Goal: Task Accomplishment & Management: Use online tool/utility

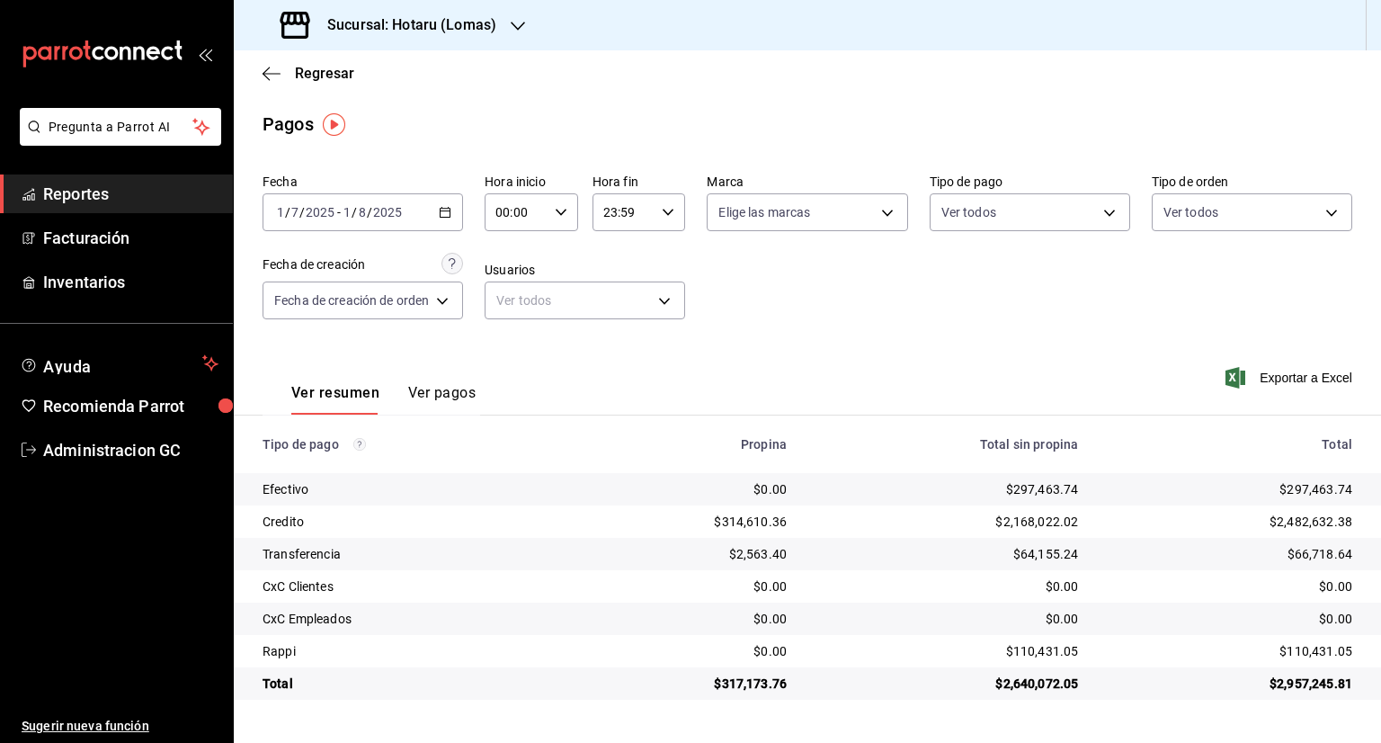
click at [491, 21] on h3 "Sucursal: Hotaru (Lomas)" at bounding box center [404, 25] width 183 height 22
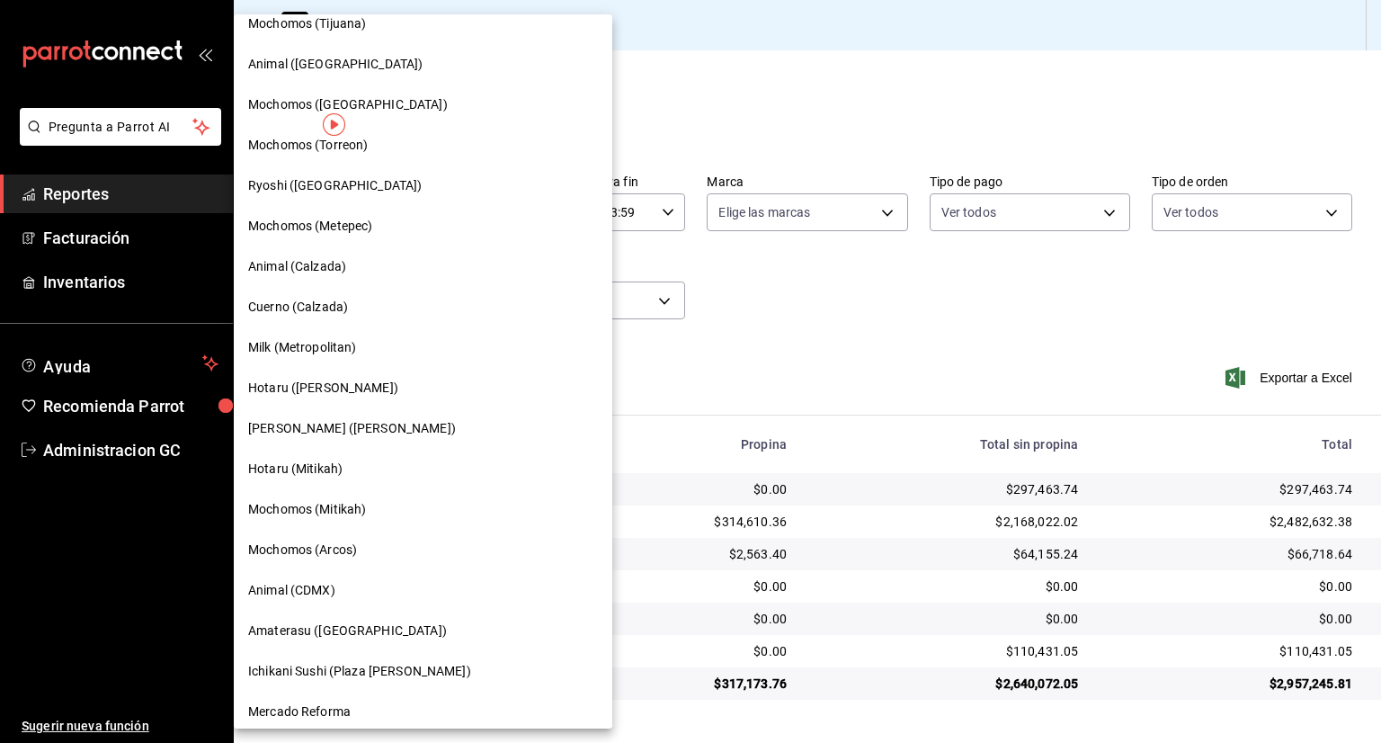
scroll to position [878, 0]
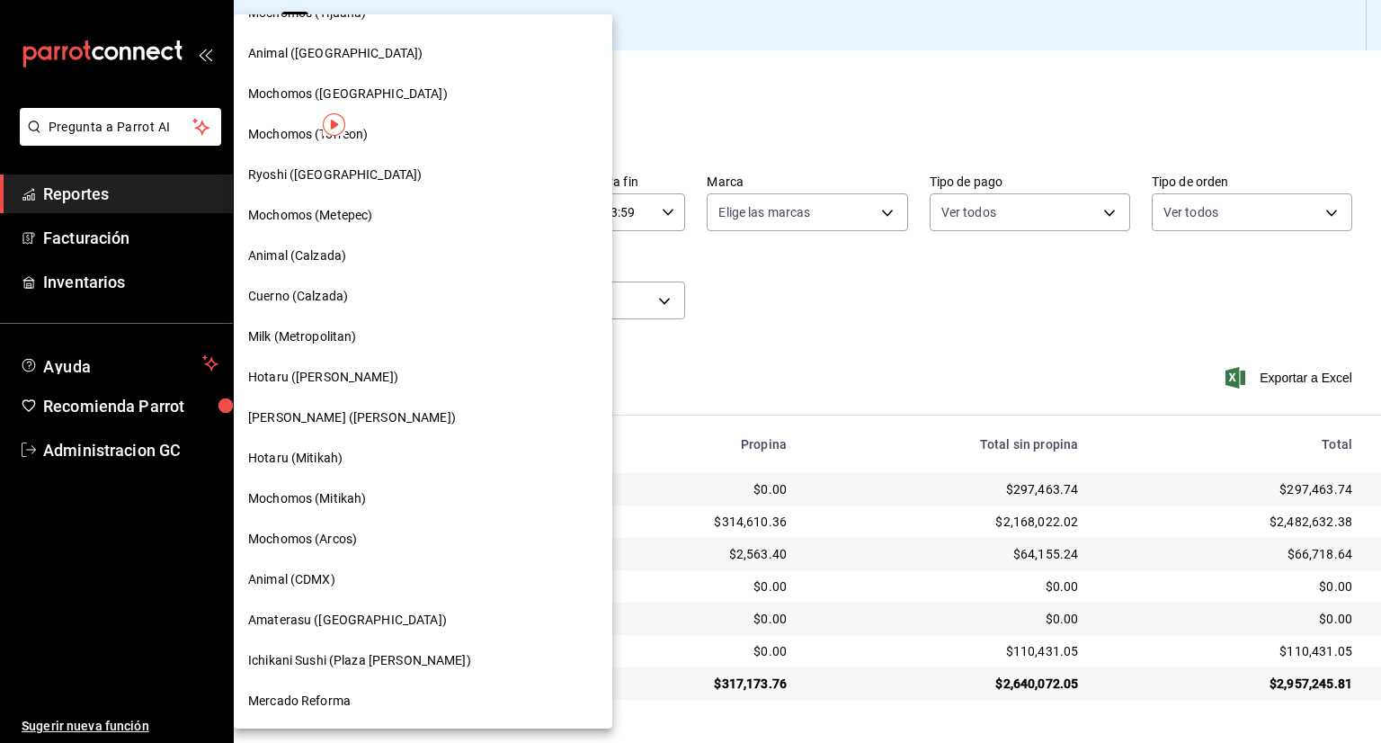
click at [373, 621] on span "Amaterasu ([GEOGRAPHIC_DATA])" at bounding box center [347, 620] width 199 height 19
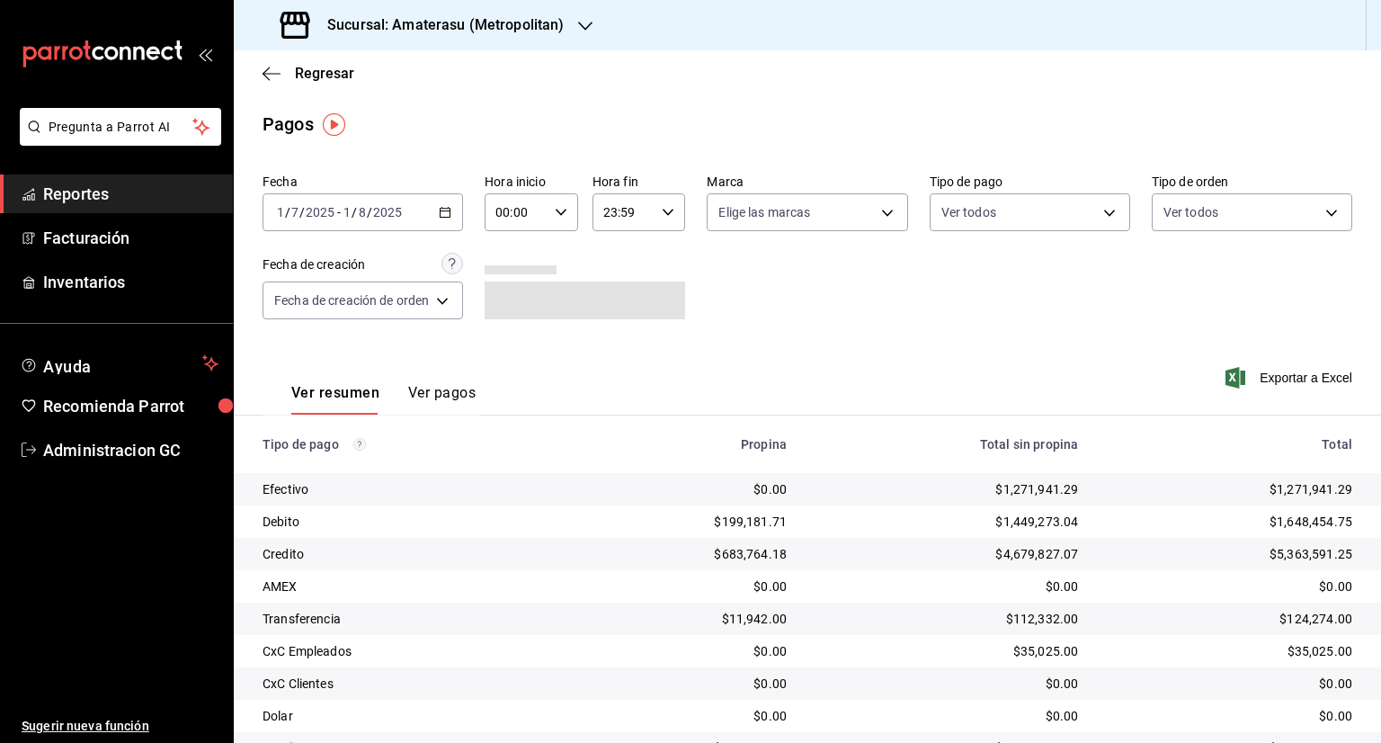
click at [1271, 379] on span "Exportar a Excel" at bounding box center [1290, 378] width 123 height 22
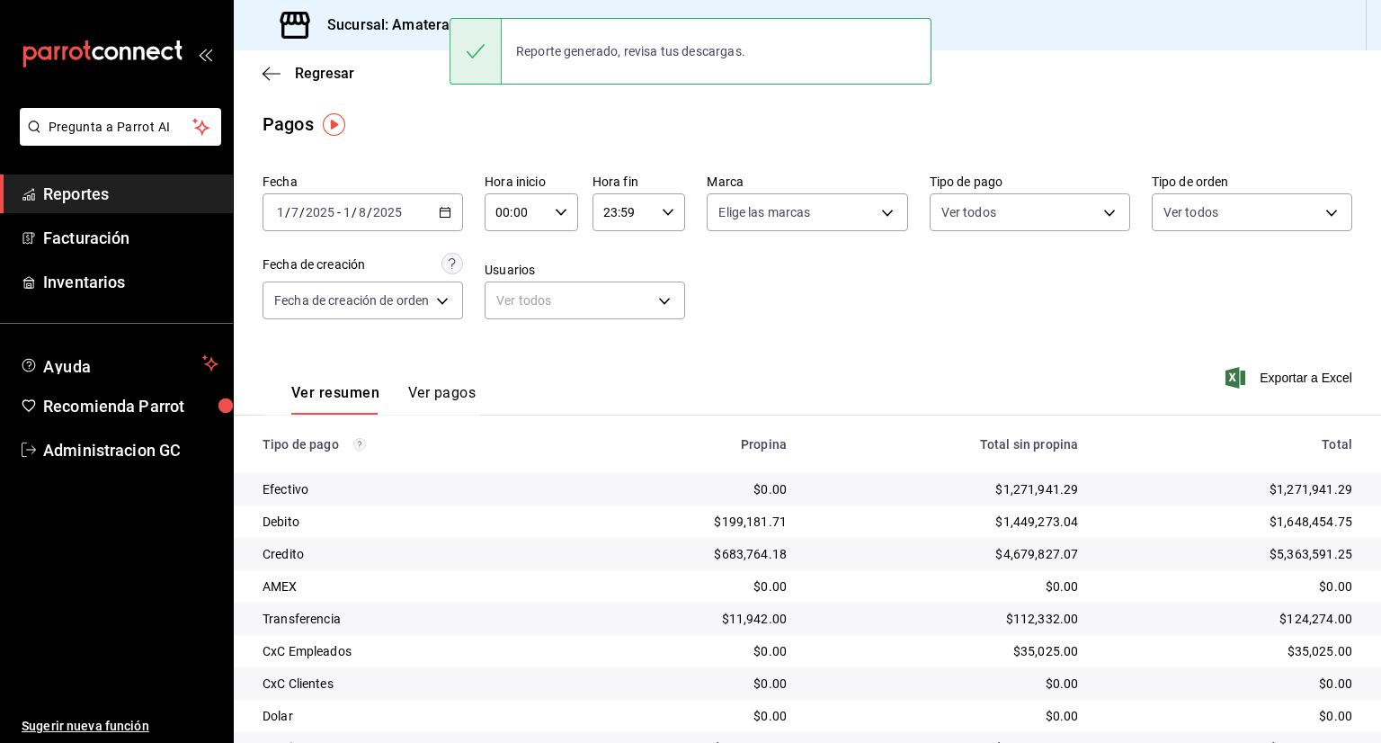
click at [424, 111] on div "Pagos" at bounding box center [807, 124] width 1147 height 27
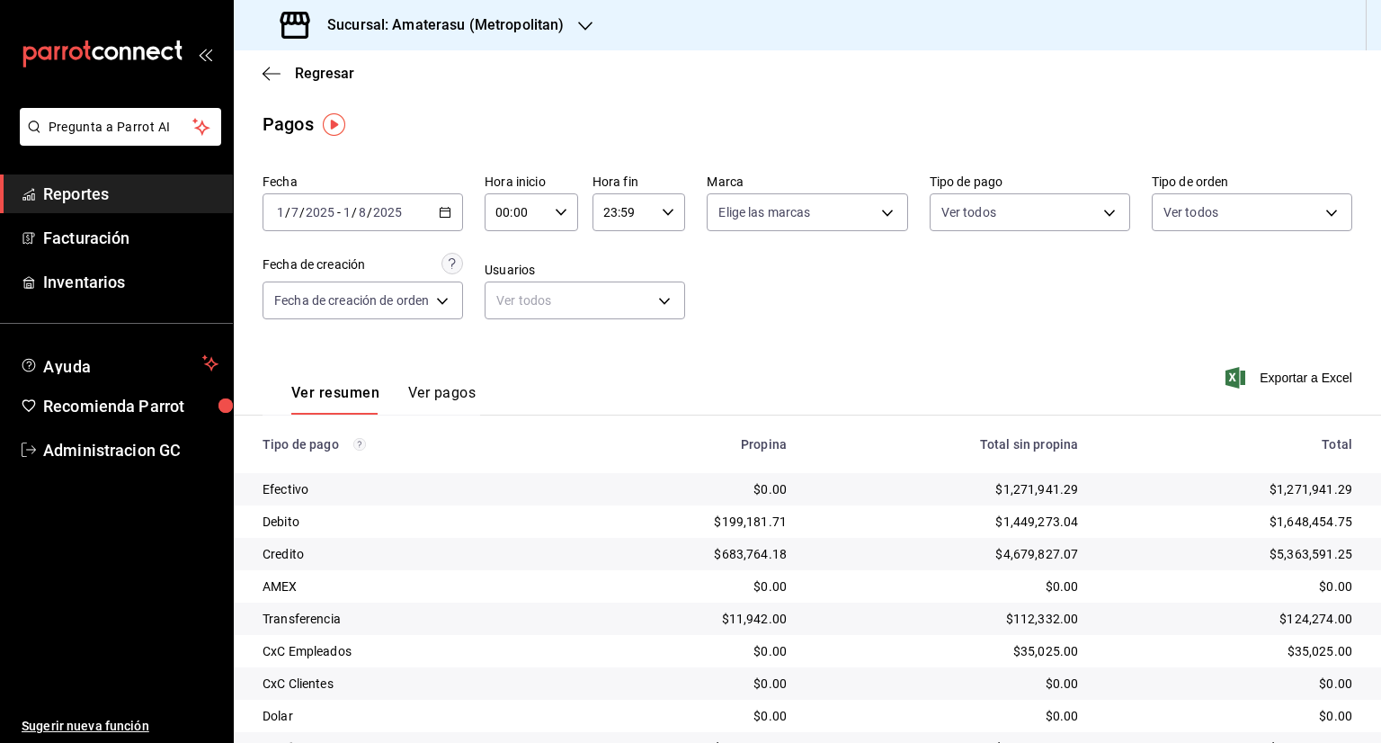
click at [389, 26] on h3 "Sucursal: Amaterasu (Metropolitan)" at bounding box center [438, 25] width 251 height 22
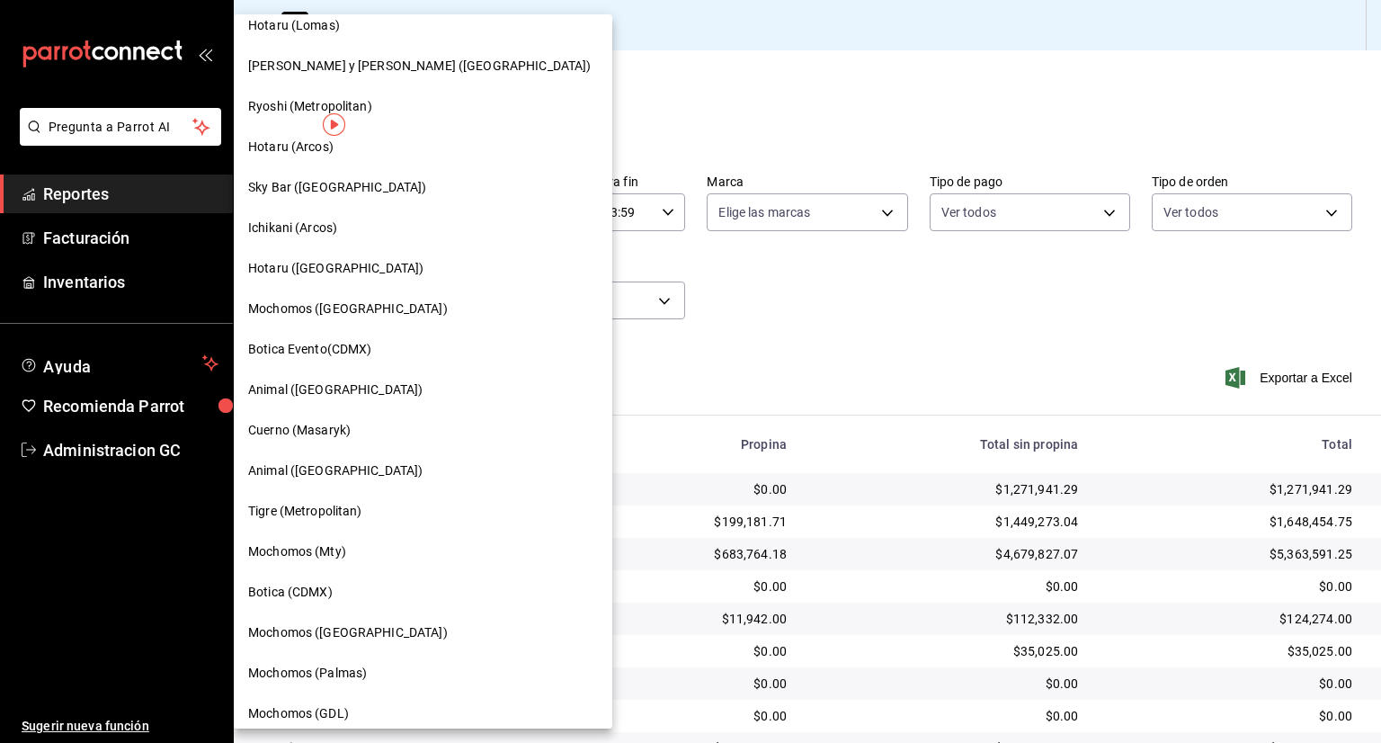
scroll to position [89, 0]
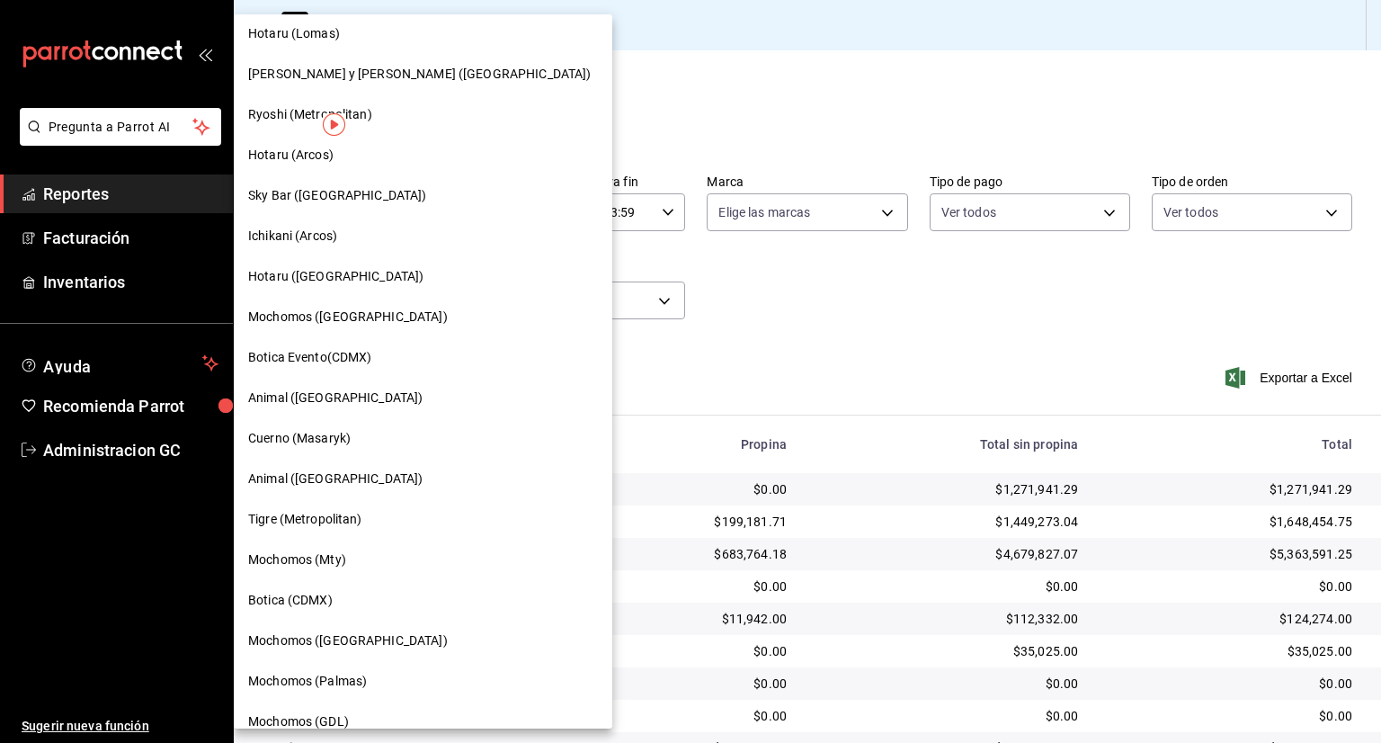
click at [378, 174] on div "Hotaru (Arcos)" at bounding box center [423, 155] width 379 height 40
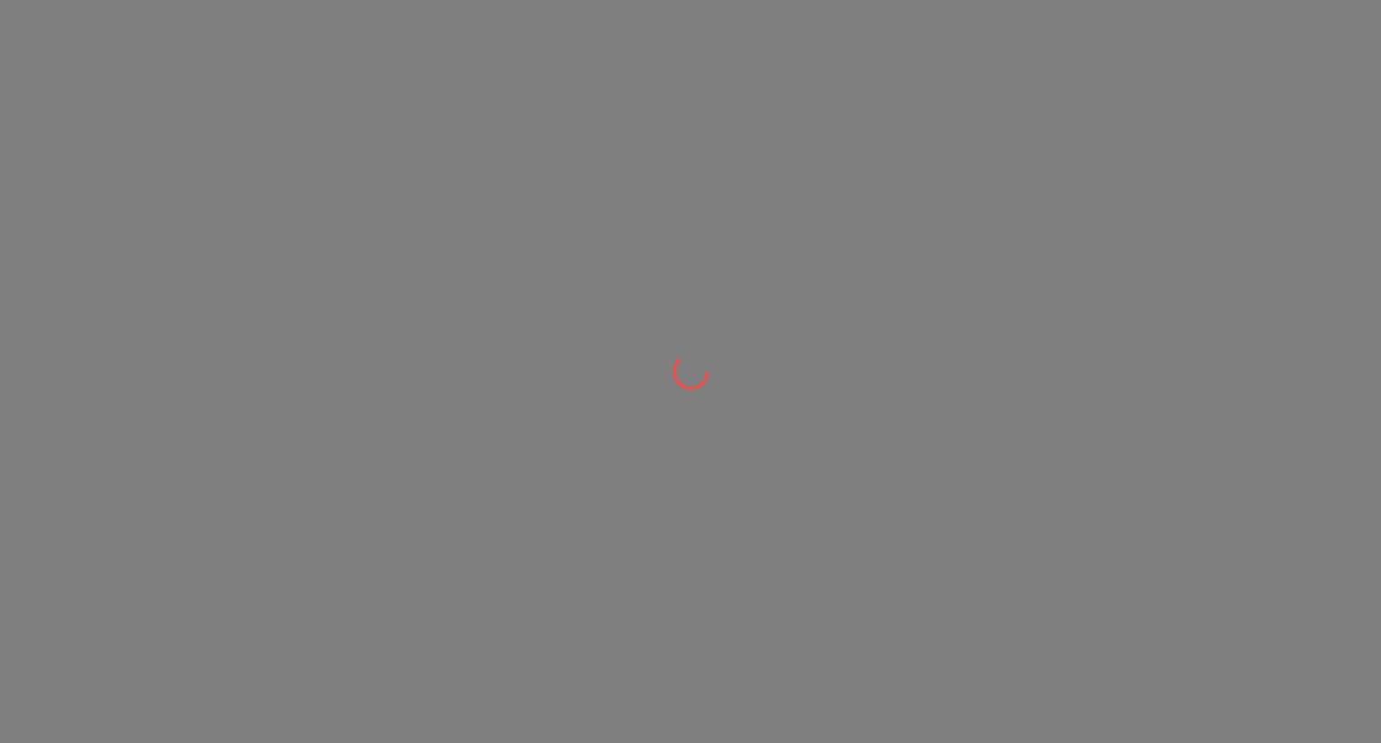
click at [365, 190] on div at bounding box center [690, 371] width 1381 height 743
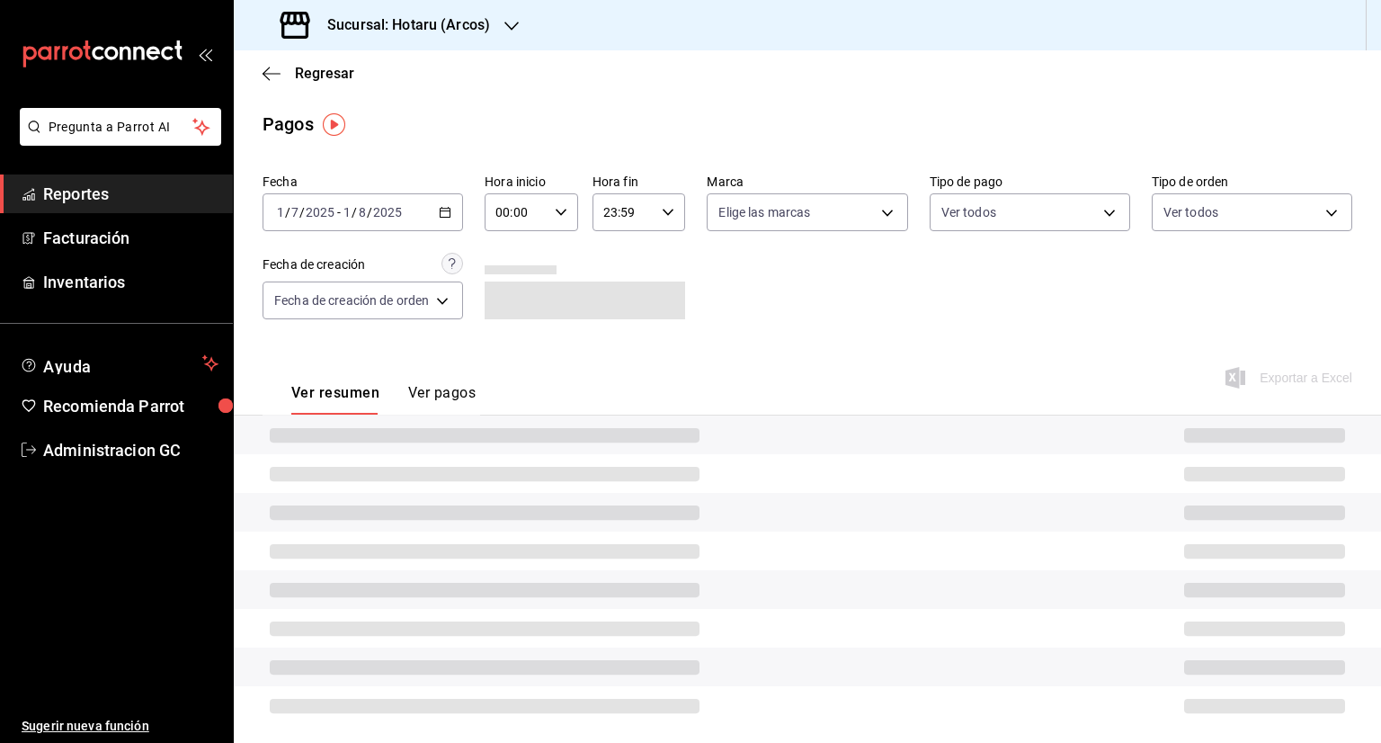
click at [507, 38] on div "Sucursal: Hotaru (Arcos)" at bounding box center [387, 25] width 278 height 50
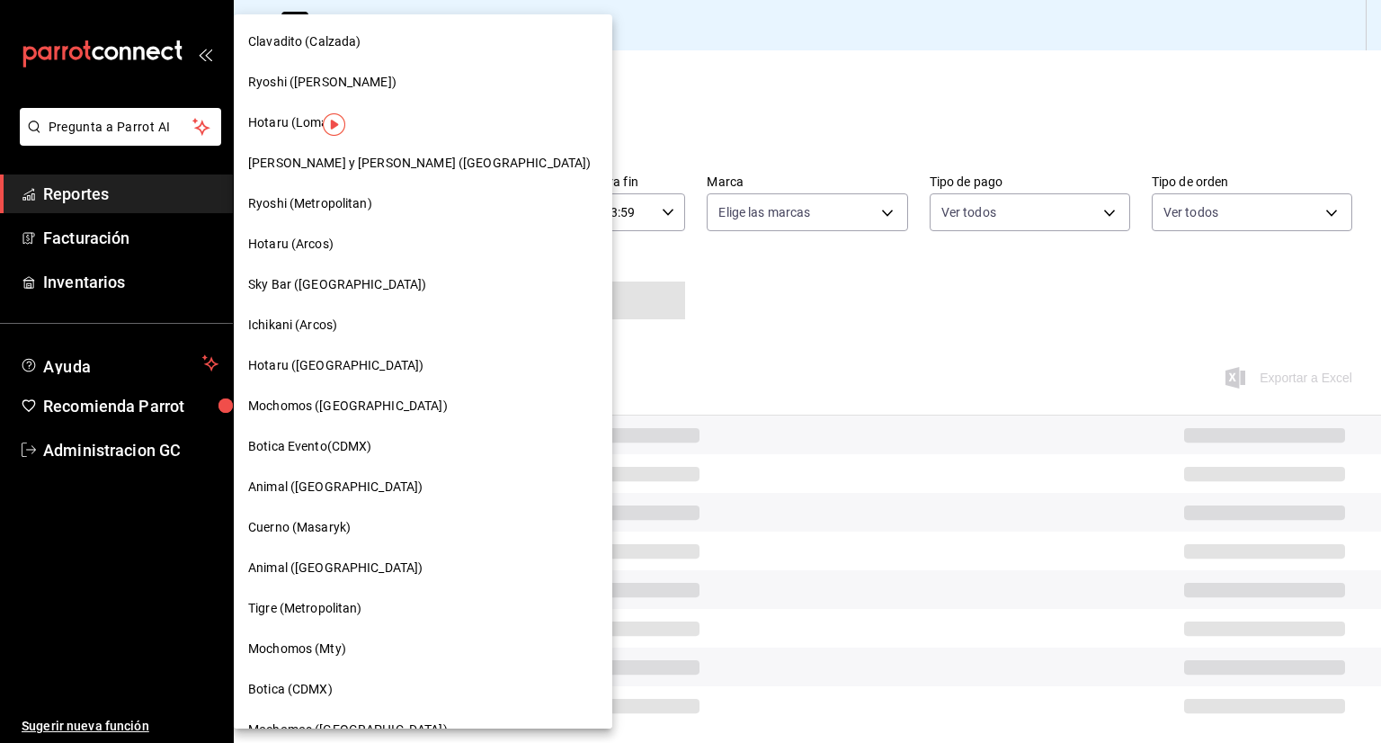
click at [341, 284] on span "Sky Bar ([GEOGRAPHIC_DATA])" at bounding box center [337, 284] width 179 height 19
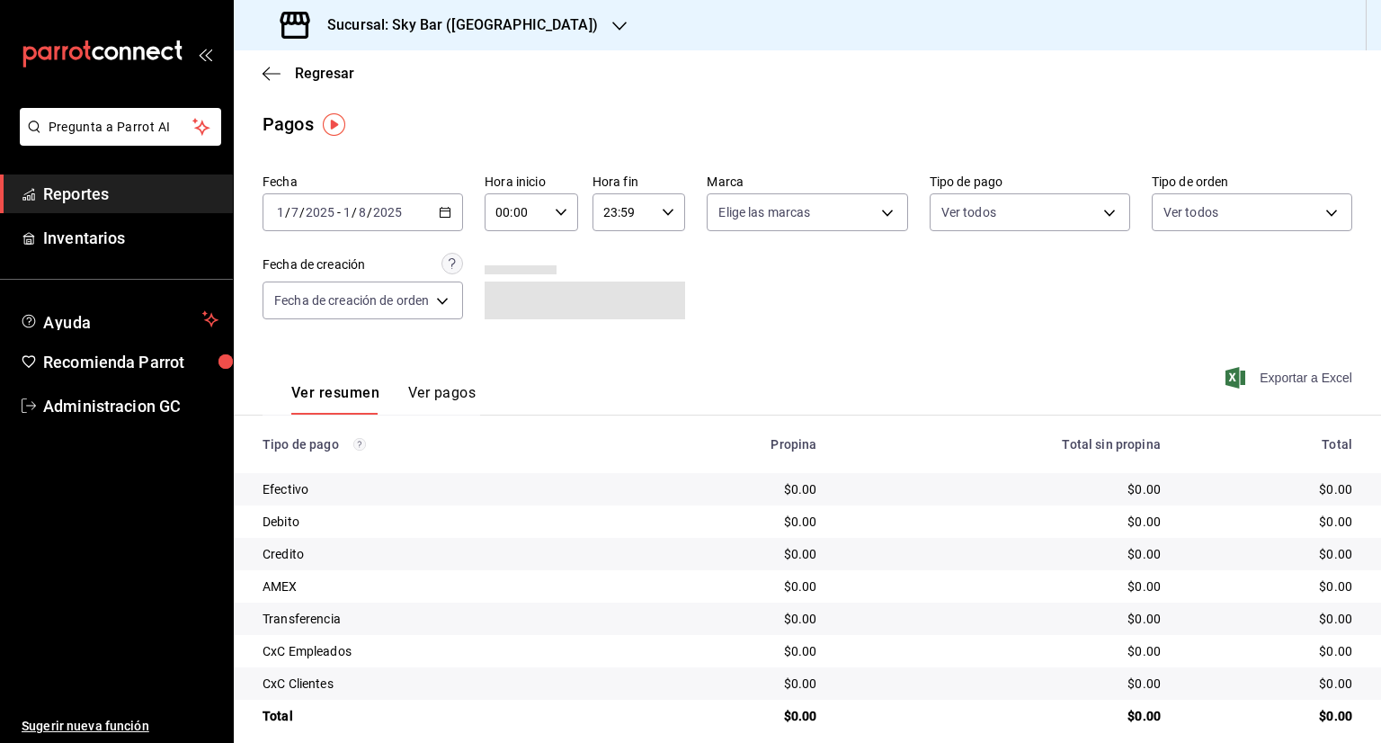
click at [1253, 385] on span "Exportar a Excel" at bounding box center [1290, 378] width 123 height 22
